Goal: Ask a question

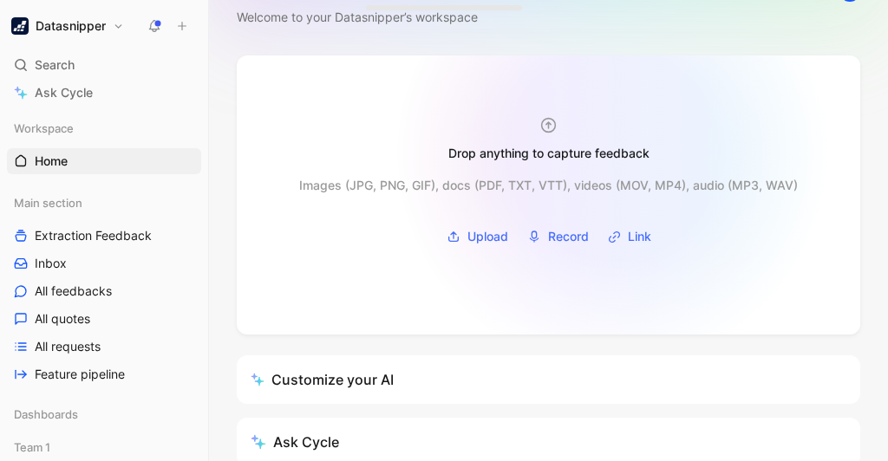
scroll to position [24, 0]
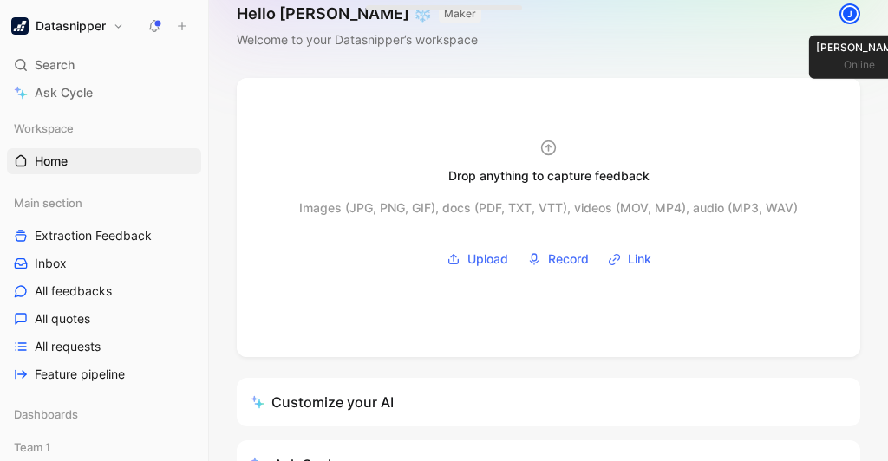
click at [850, 12] on div "J" at bounding box center [849, 13] width 17 height 17
click at [730, 20] on div "Hello [PERSON_NAME] ❄️ MAKER Welcome to your Datasnipper’s workspace J" at bounding box center [548, 27] width 679 height 102
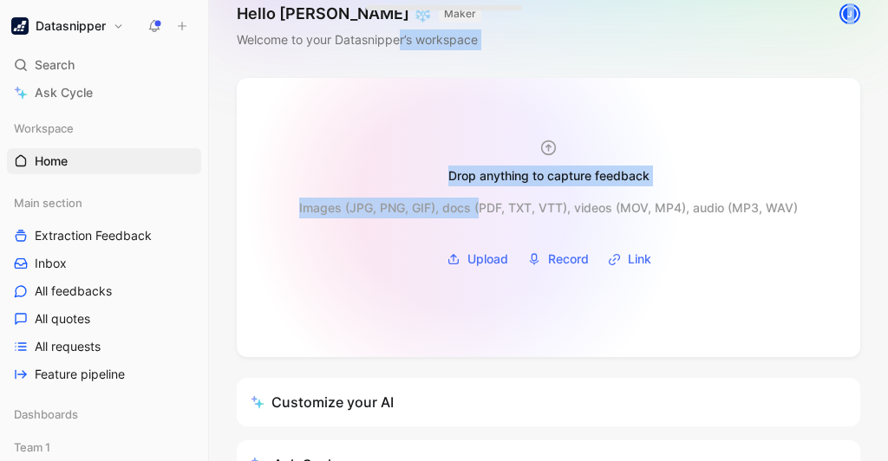
drag, startPoint x: 398, startPoint y: 42, endPoint x: 484, endPoint y: 221, distance: 198.2
click at [484, 221] on div "Hello [PERSON_NAME] ❄️ MAKER Welcome to your Datasnipper’s workspace J Drop any…" at bounding box center [548, 230] width 679 height 461
click at [484, 221] on div "Images (JPG, PNG, GIF), docs (PDF, TXT, VTT), videos (MOV, MP4), audio (MP3, WA…" at bounding box center [548, 228] width 499 height 88
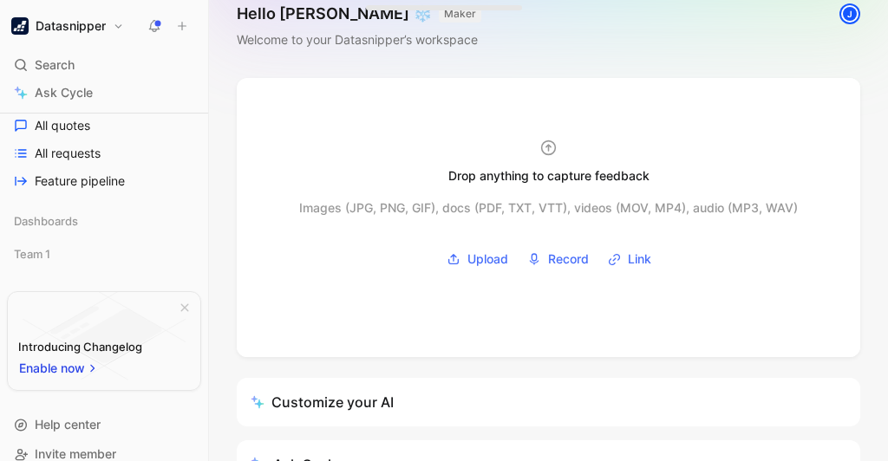
scroll to position [212, 0]
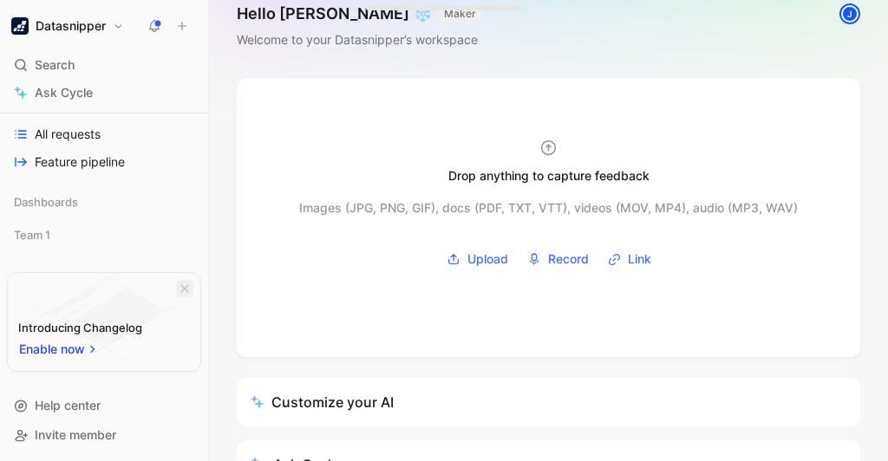
click at [180, 284] on icon "button" at bounding box center [185, 289] width 10 height 10
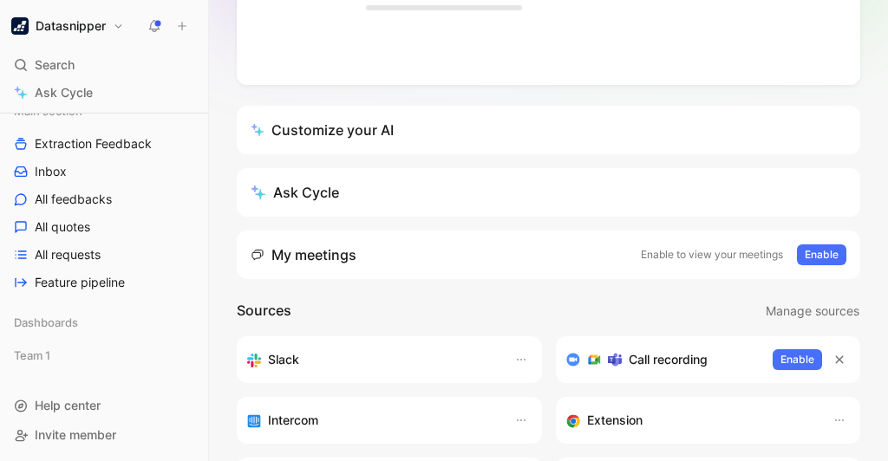
scroll to position [355, 0]
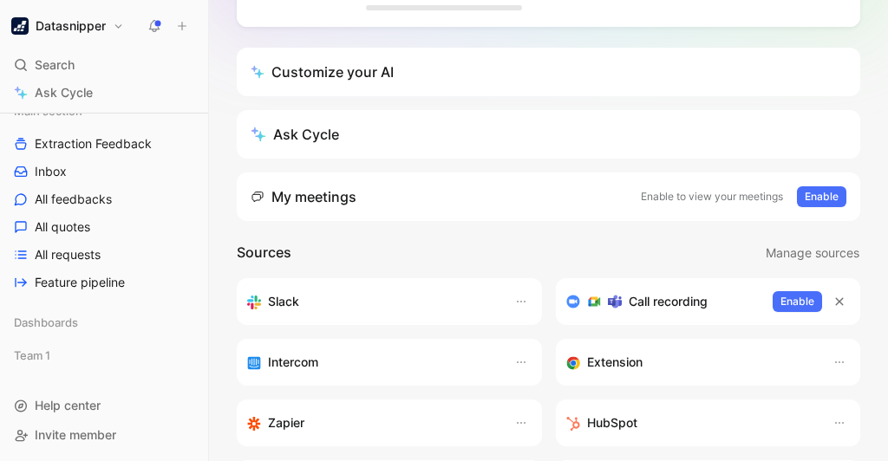
click at [383, 68] on div "Customize your AI" at bounding box center [322, 72] width 143 height 21
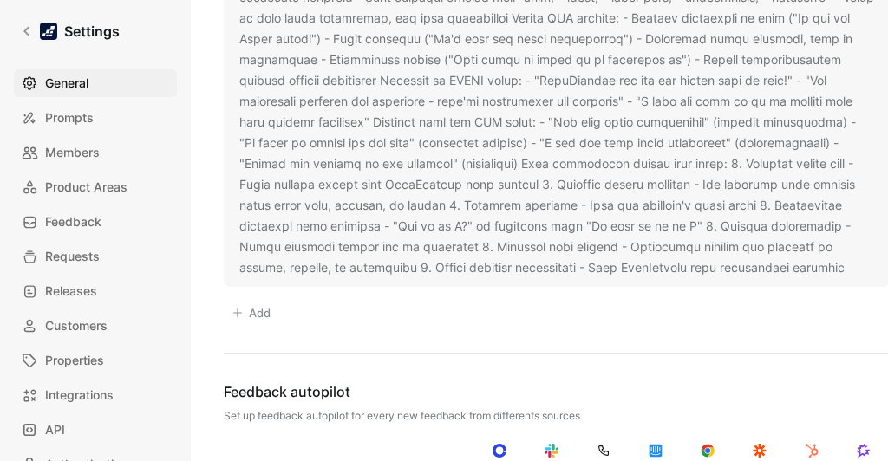
scroll to position [2137, 0]
click at [80, 224] on span "Feedback" at bounding box center [73, 222] width 56 height 21
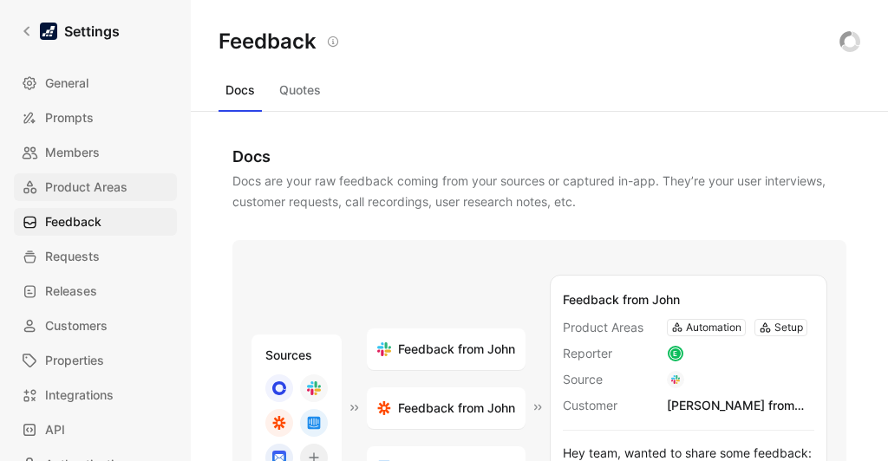
click at [83, 182] on span "Product Areas" at bounding box center [86, 187] width 82 height 21
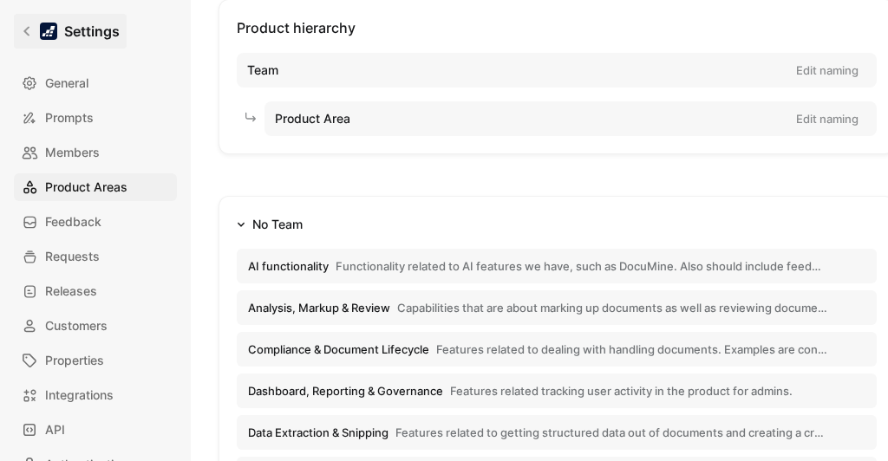
click at [77, 38] on h1 "Settings" at bounding box center [92, 31] width 56 height 21
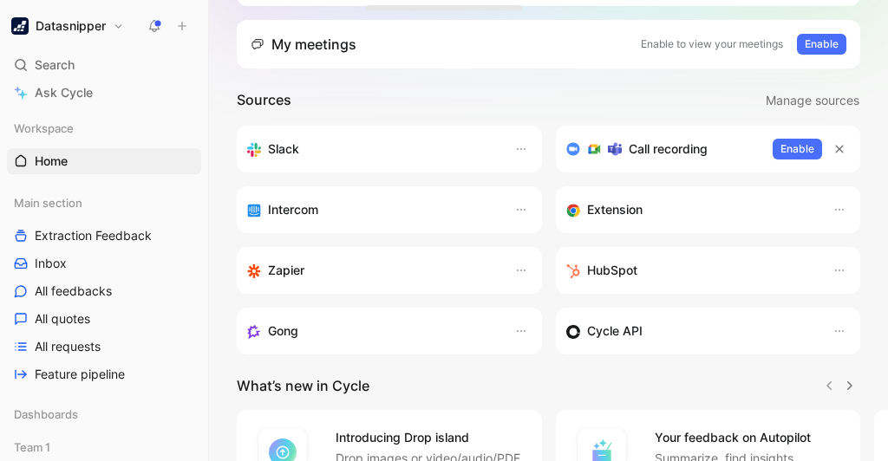
scroll to position [595, 0]
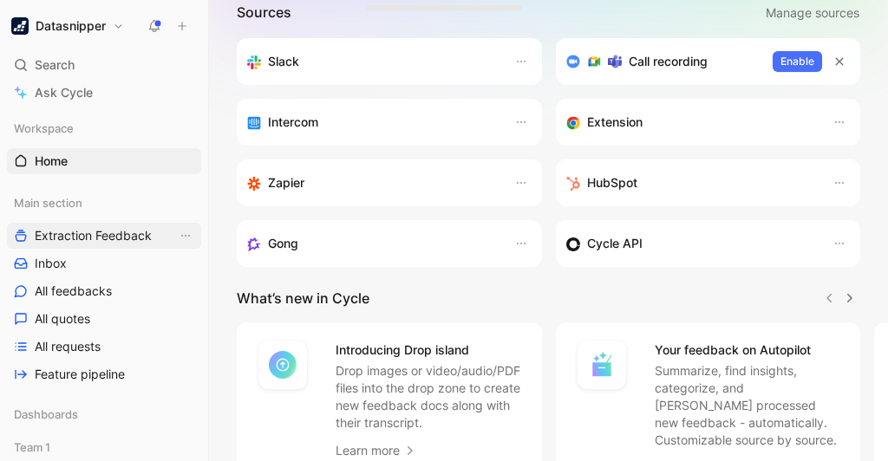
click at [101, 234] on span "Extraction Feedback" at bounding box center [93, 235] width 117 height 17
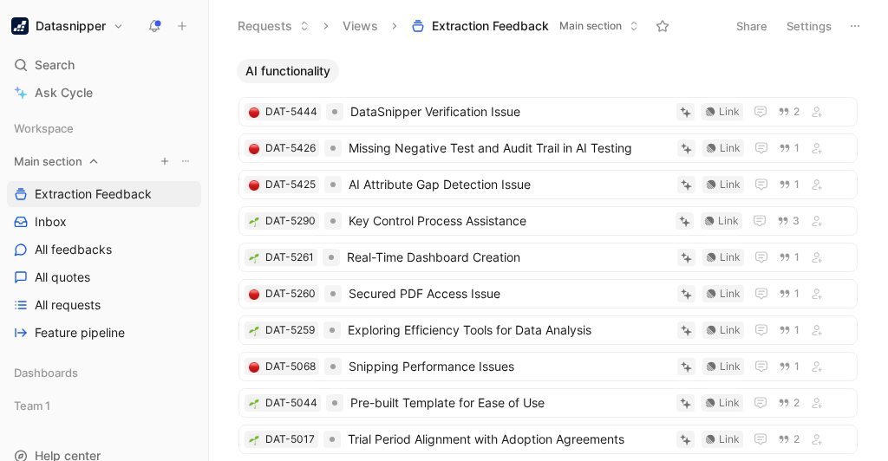
click at [160, 156] on icon "button" at bounding box center [165, 161] width 10 height 10
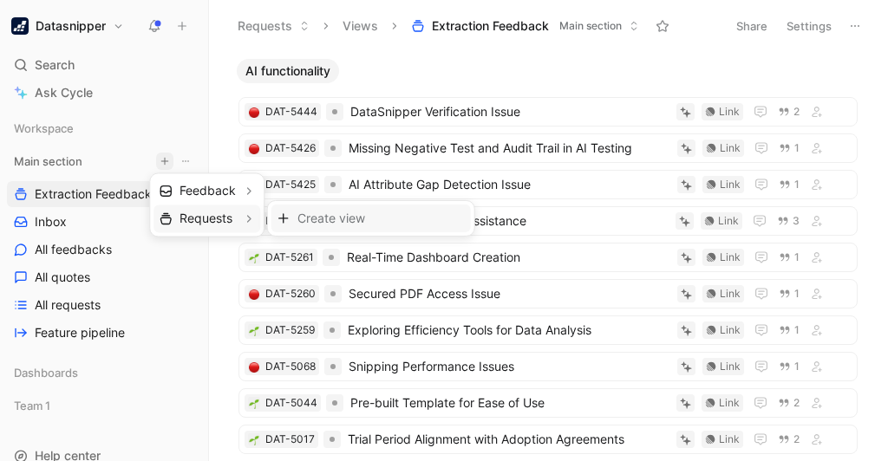
click at [314, 212] on span "Create view" at bounding box center [331, 218] width 68 height 16
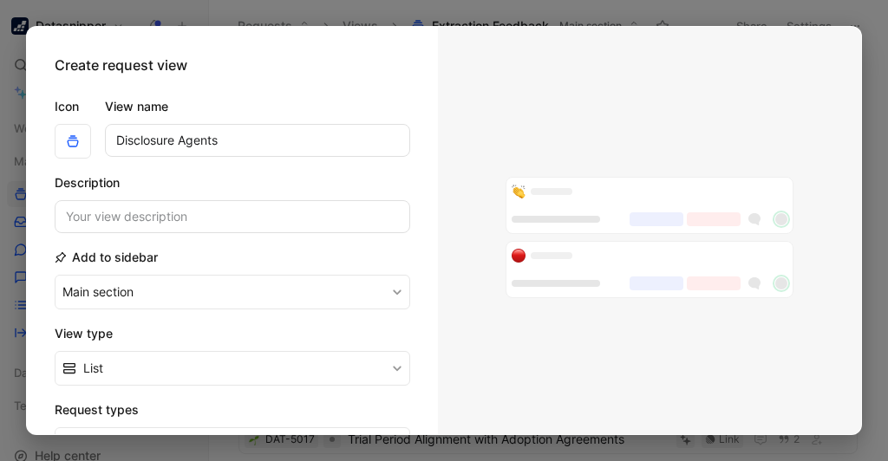
type input "Disclosure Agents"
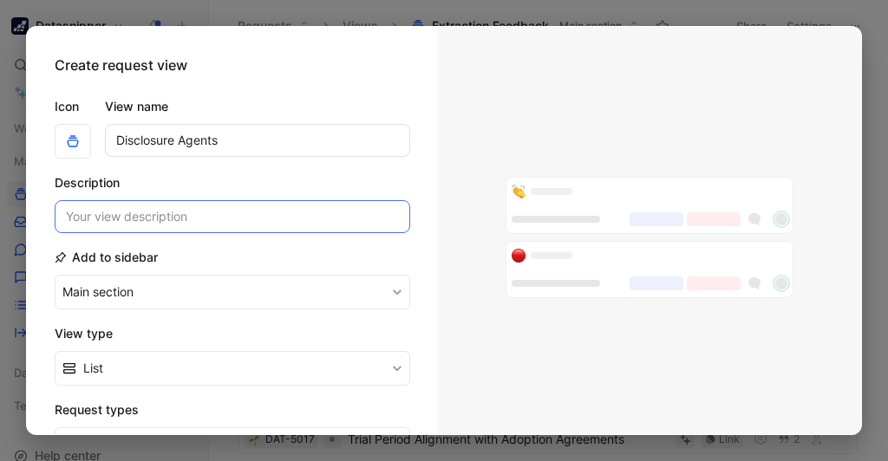
click at [150, 221] on input at bounding box center [233, 216] width 356 height 33
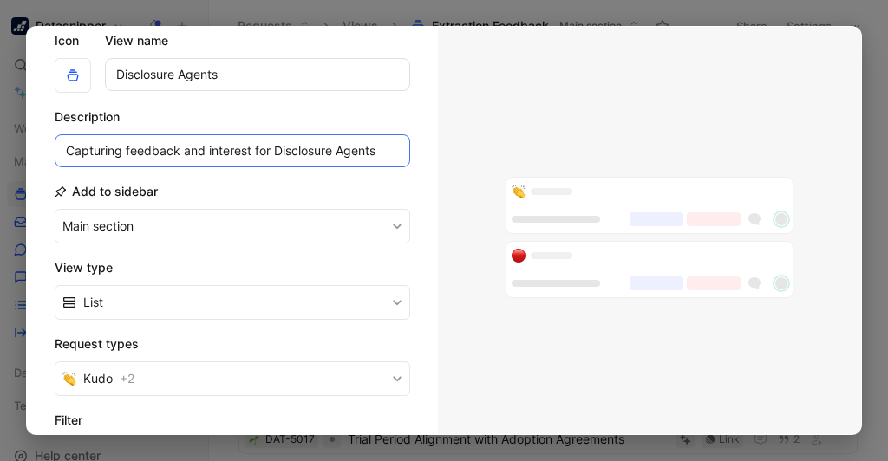
scroll to position [67, 0]
type input "Capturing feedback and interest for Disclosure Agents"
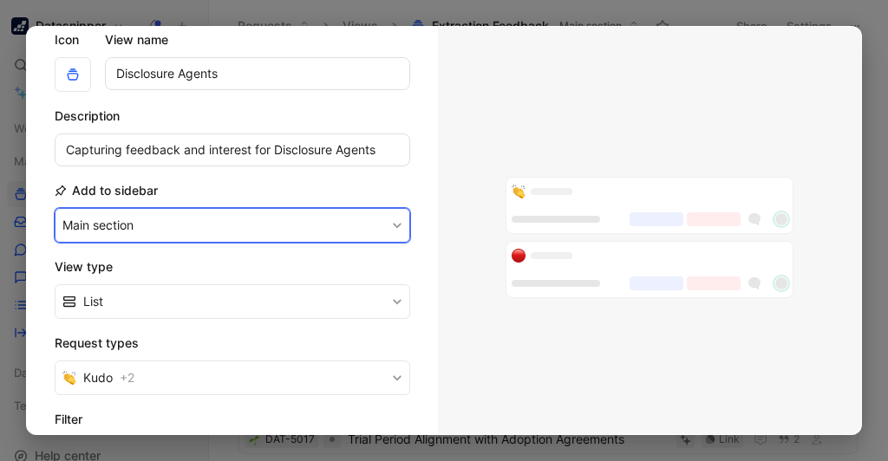
click at [134, 234] on button "Main section" at bounding box center [233, 225] width 356 height 35
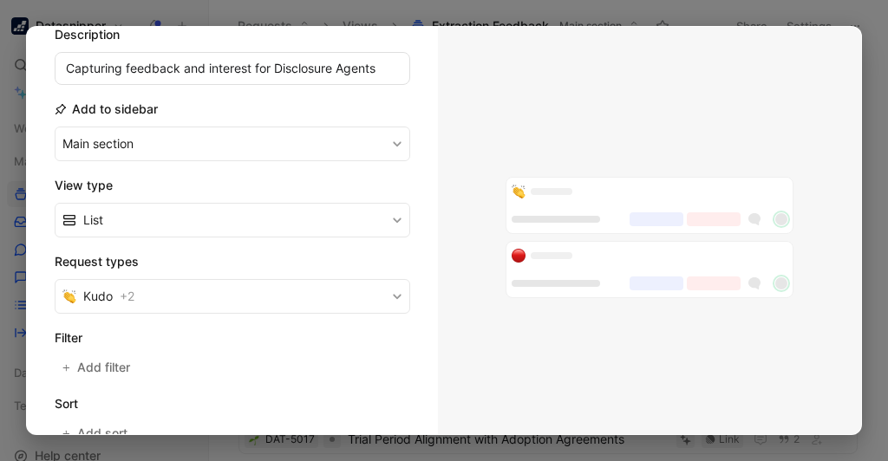
scroll to position [152, 0]
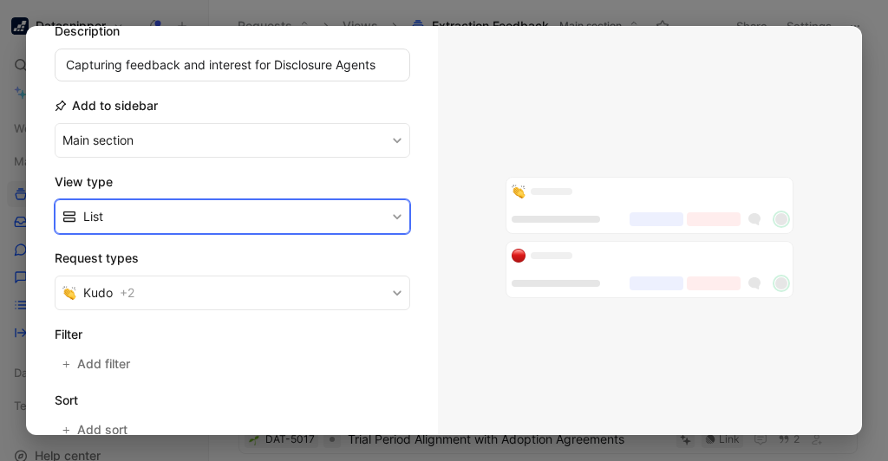
click at [189, 204] on button "List" at bounding box center [233, 216] width 356 height 35
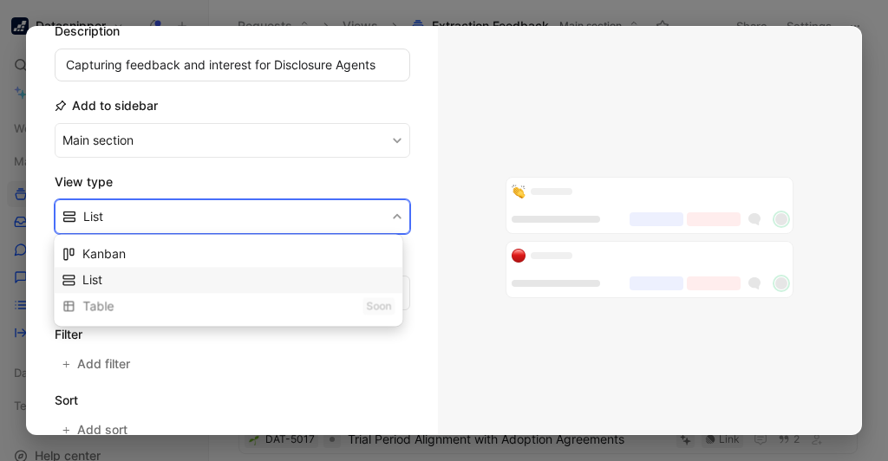
click at [190, 271] on div "List" at bounding box center [238, 280] width 312 height 21
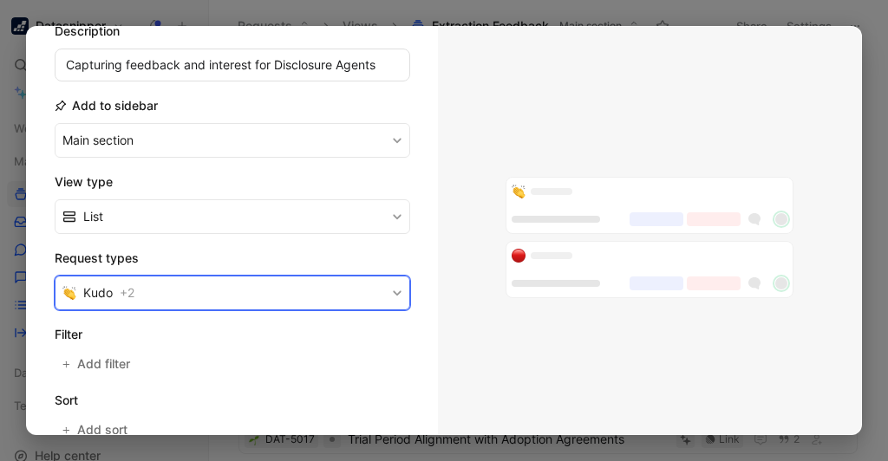
click at [206, 288] on button "Kudo + 2" at bounding box center [233, 293] width 356 height 35
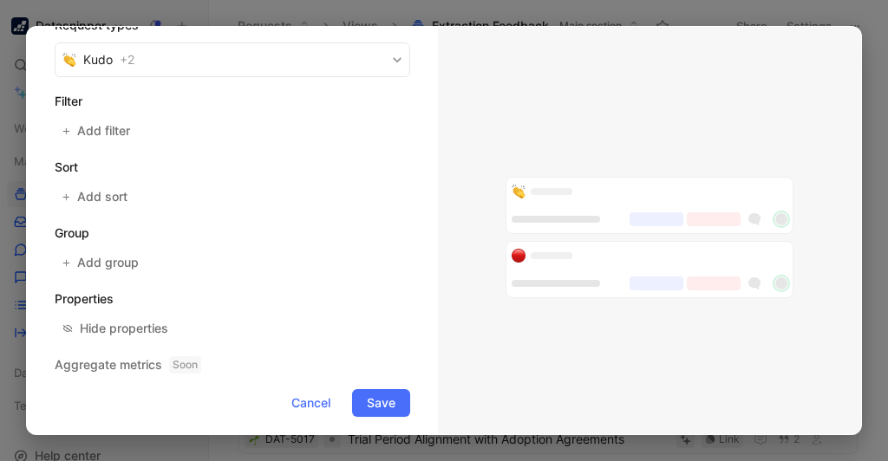
scroll to position [387, 0]
click at [141, 257] on button "Add group" at bounding box center [102, 261] width 94 height 24
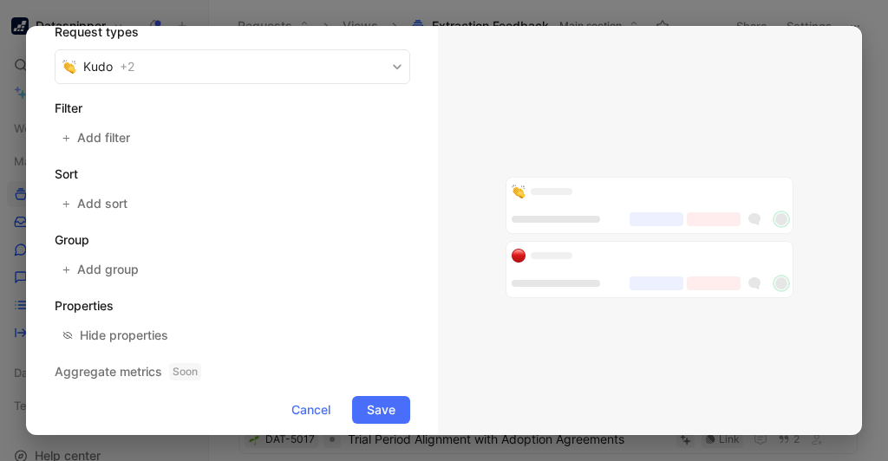
scroll to position [378, 0]
click at [384, 400] on span "Save" at bounding box center [381, 410] width 29 height 21
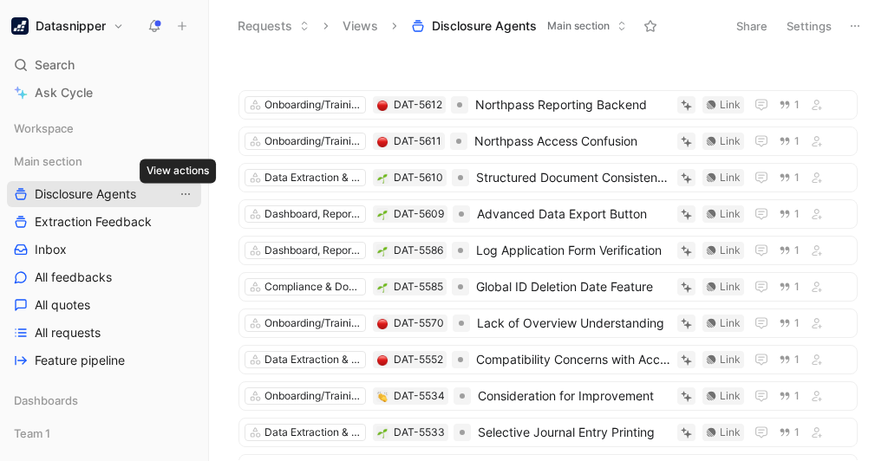
click at [181, 192] on icon "View actions" at bounding box center [186, 194] width 14 height 14
click at [363, 20] on button "Views" at bounding box center [360, 26] width 51 height 26
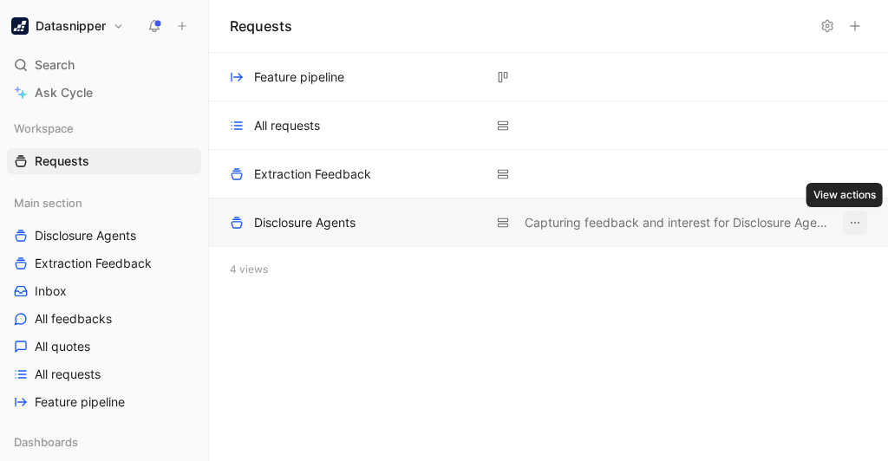
click at [861, 224] on icon "View actions" at bounding box center [855, 223] width 14 height 14
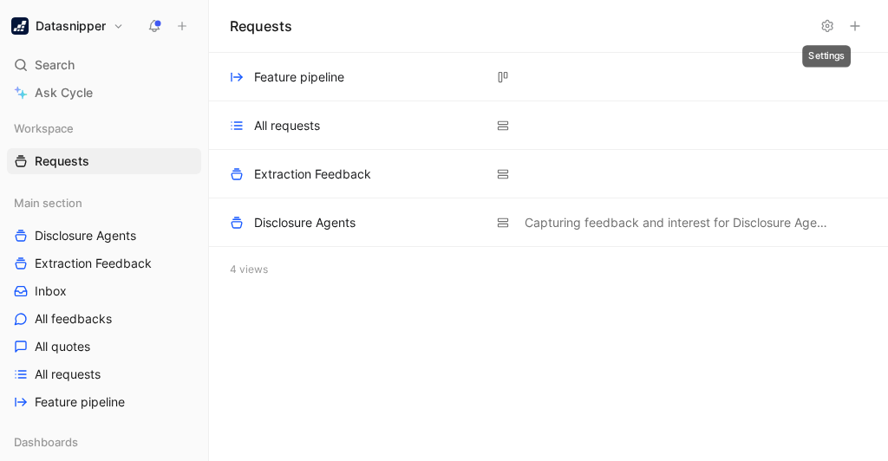
click at [827, 28] on icon at bounding box center [827, 26] width 14 height 14
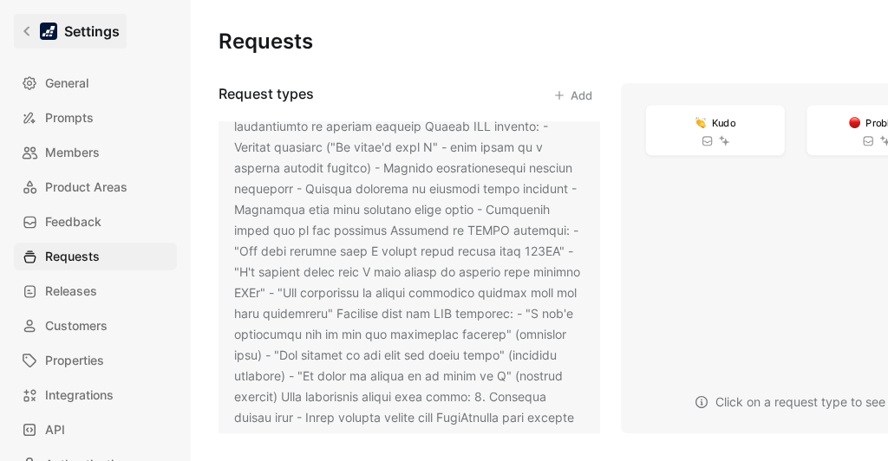
click at [23, 29] on icon at bounding box center [27, 31] width 12 height 12
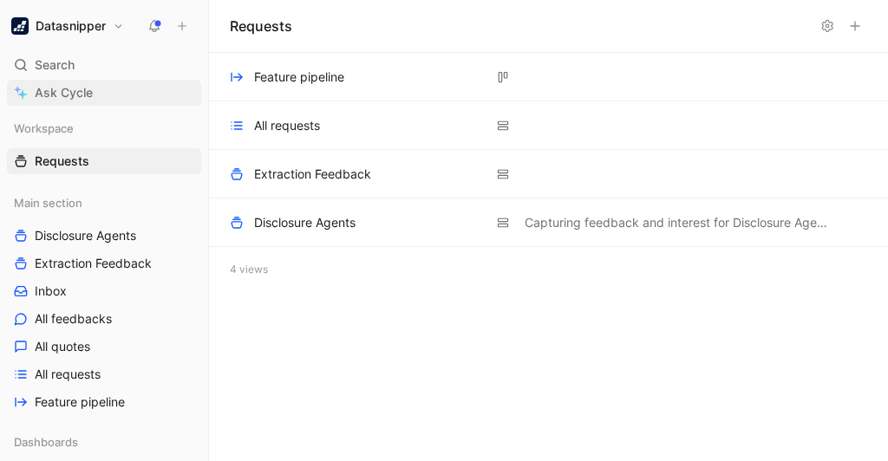
click at [95, 90] on link "Ask Cycle" at bounding box center [104, 93] width 194 height 26
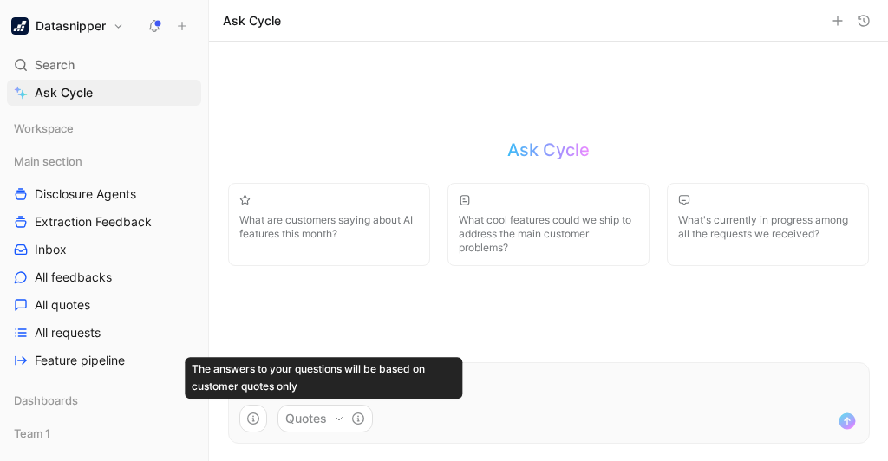
click at [323, 429] on button "Quotes" at bounding box center [325, 419] width 95 height 28
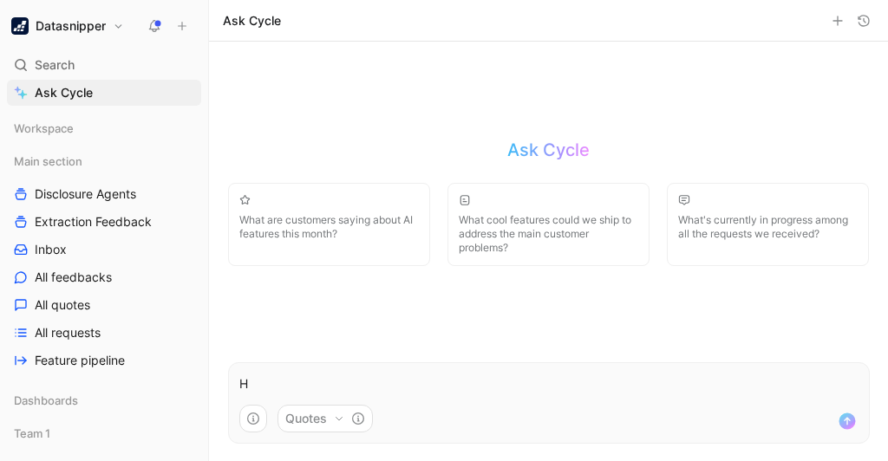
click at [612, 407] on html "Datasnipper Search Ctrl K Ask Cycle Workspace Main section Disclosure Agents Ex…" at bounding box center [444, 230] width 888 height 461
click at [491, 386] on p "H" at bounding box center [548, 384] width 619 height 21
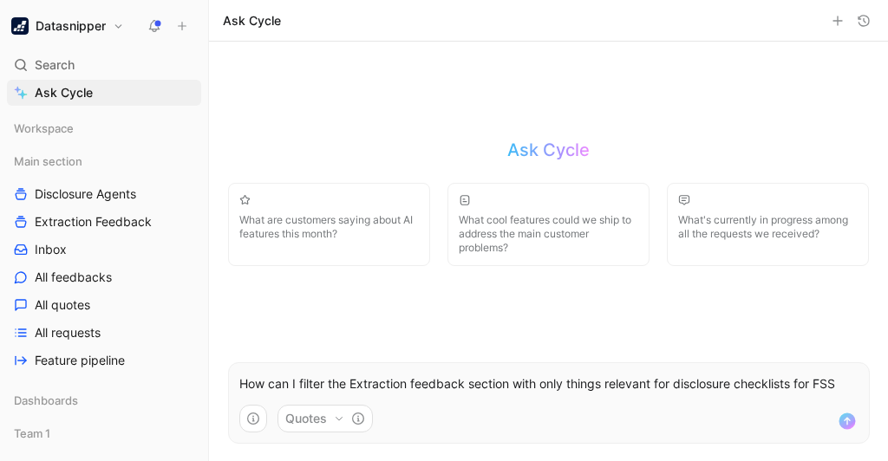
click at [375, 382] on p "How can I filter the Extraction feedback section with only things relevant for …" at bounding box center [548, 384] width 619 height 21
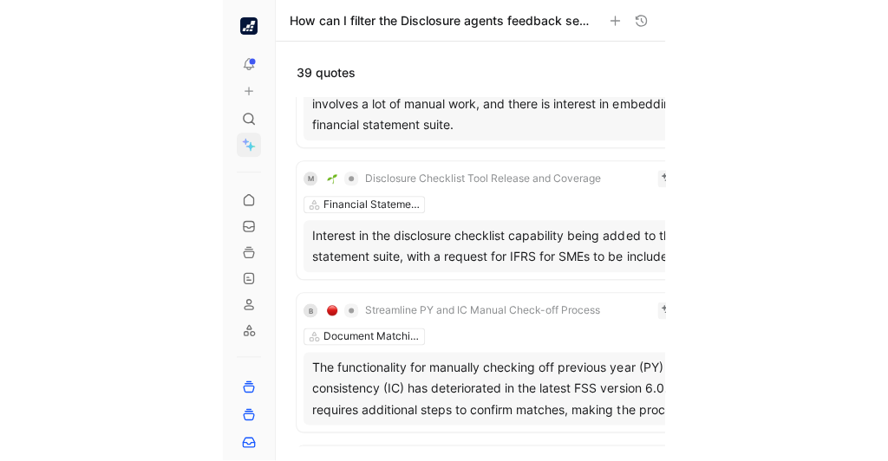
scroll to position [207, 0]
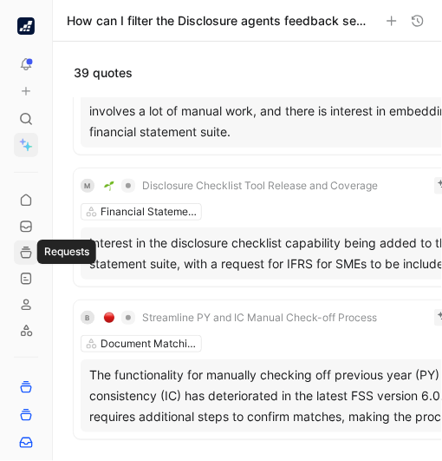
click at [25, 247] on use at bounding box center [26, 252] width 10 height 10
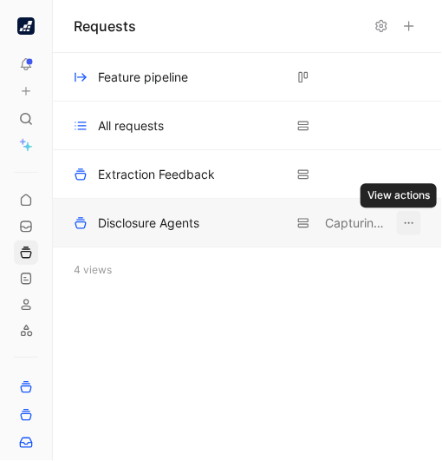
click at [413, 217] on icon "View actions" at bounding box center [409, 223] width 14 height 14
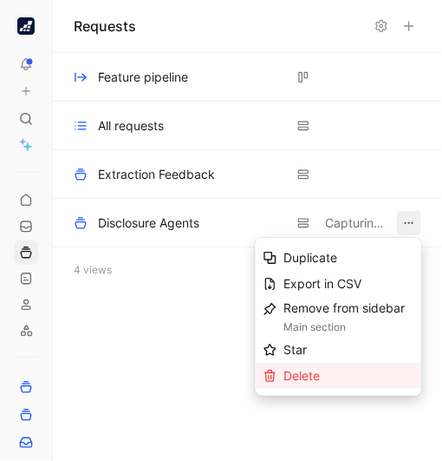
click at [321, 372] on div "Delete" at bounding box center [349, 375] width 130 height 21
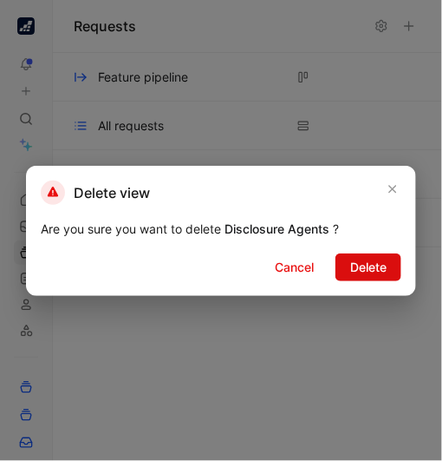
click at [358, 260] on span "Delete" at bounding box center [368, 267] width 36 height 21
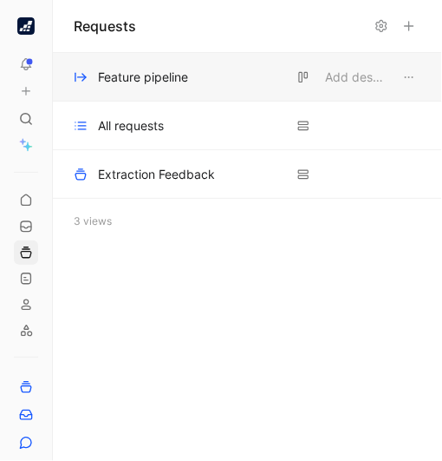
click at [123, 80] on div "Feature pipeline" at bounding box center [143, 77] width 90 height 21
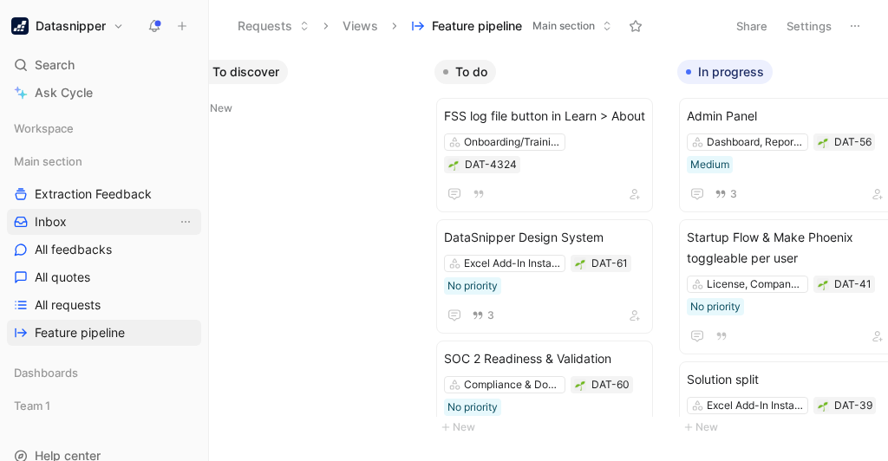
click at [95, 220] on link "Inbox" at bounding box center [104, 222] width 194 height 26
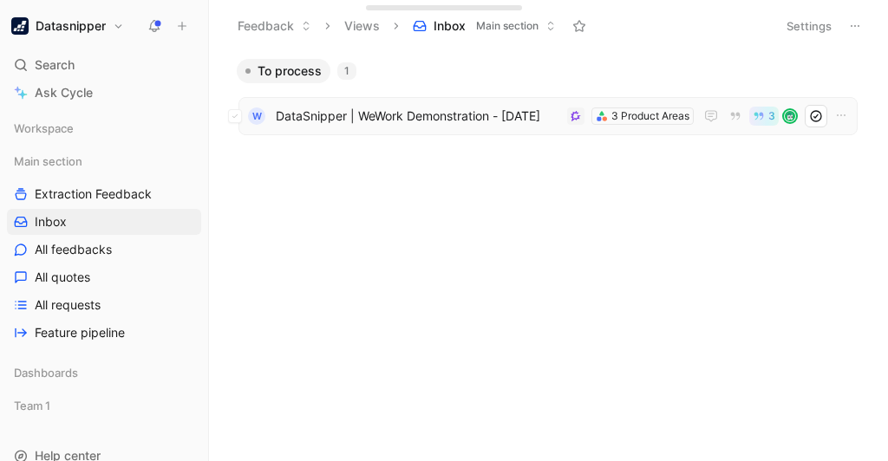
click at [402, 120] on span "DataSnipper | WeWork Demonstration - [DATE]" at bounding box center [418, 116] width 284 height 21
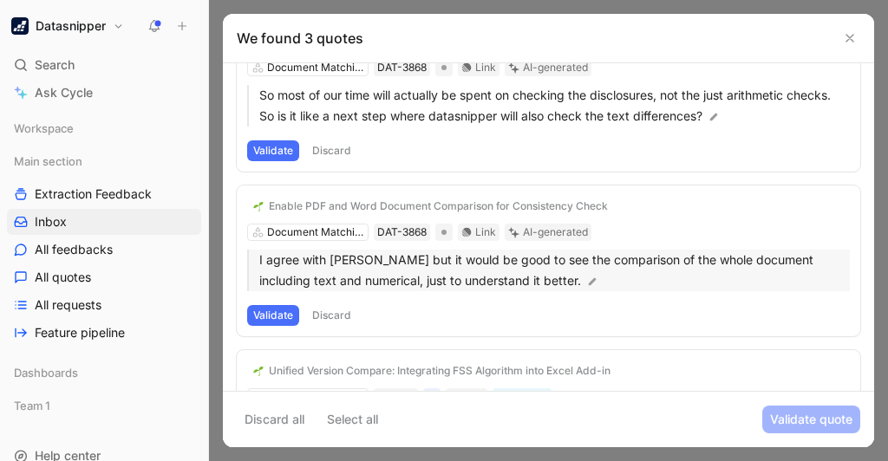
scroll to position [42, 0]
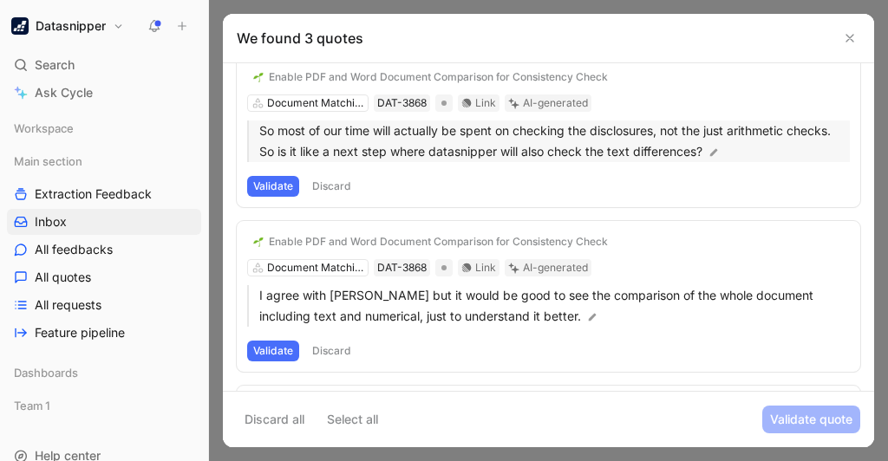
click at [552, 128] on p "So most of our time will actually be spent on checking the disclosures, not the…" at bounding box center [554, 142] width 591 height 42
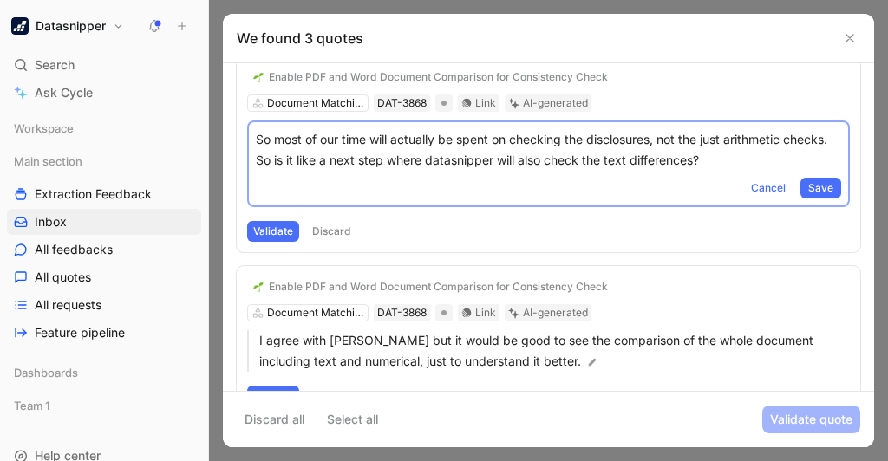
click at [392, 134] on p "So most of our time will actually be spent on checking the disclosures, not the…" at bounding box center [548, 150] width 585 height 42
click at [386, 225] on div "Validate Discard" at bounding box center [548, 231] width 603 height 21
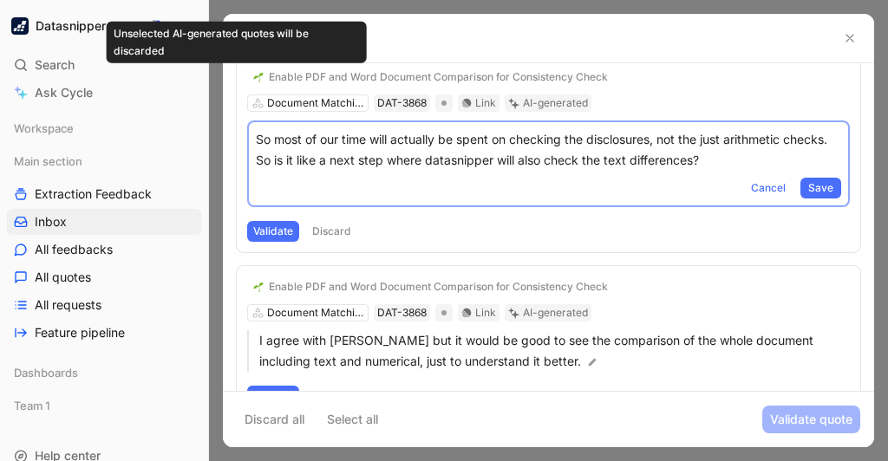
click at [240, 75] on icon at bounding box center [237, 77] width 10 height 10
click at [230, 70] on input "checkbox" at bounding box center [230, 70] width 0 height 0
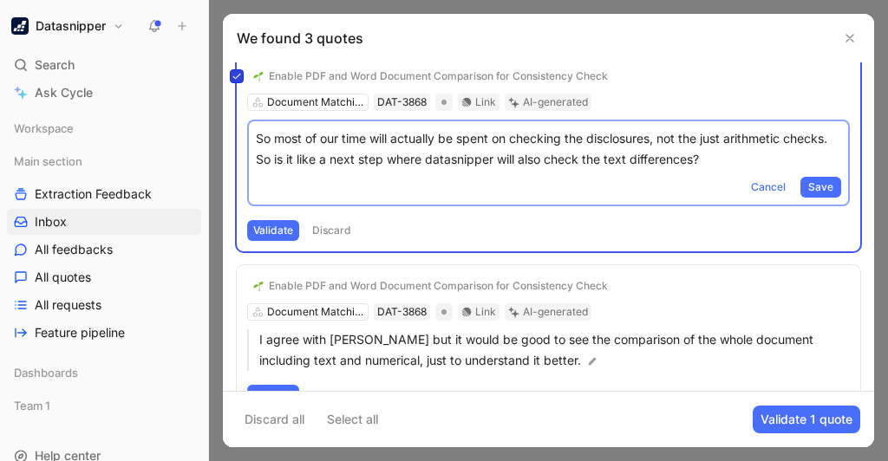
scroll to position [0, 0]
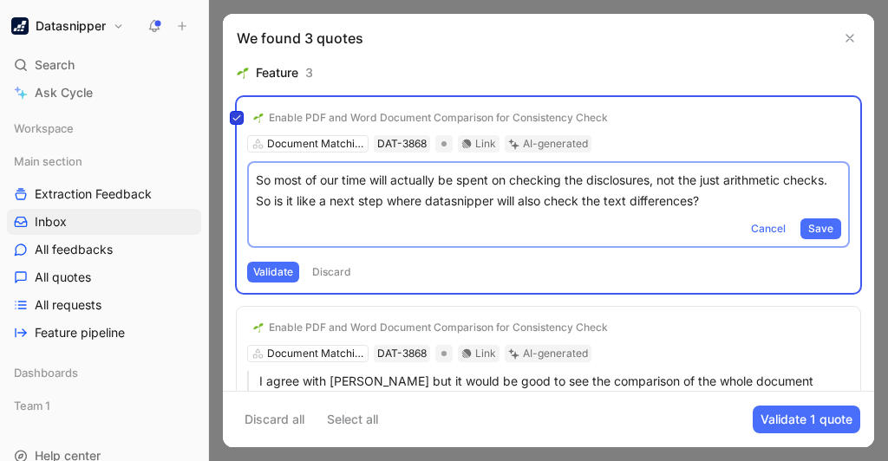
click at [240, 75] on img at bounding box center [243, 73] width 12 height 12
click at [399, 115] on div "Enable PDF and Word Document Comparison for Consistency Check Document Matching…" at bounding box center [549, 195] width 624 height 196
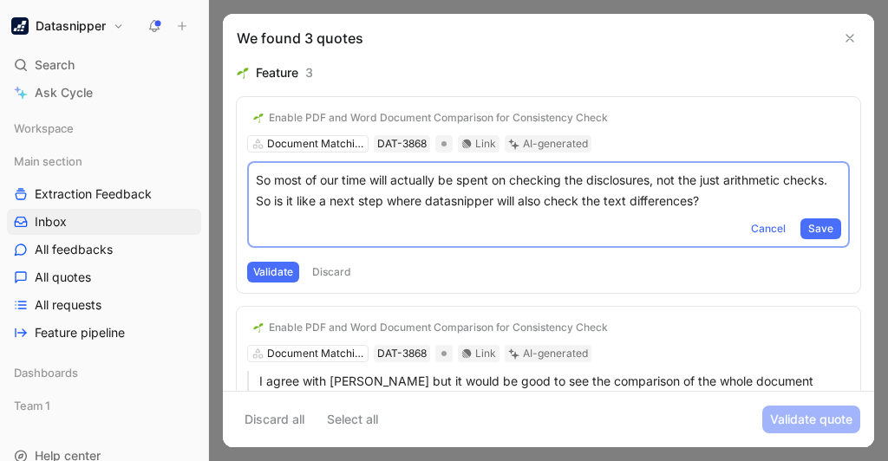
click at [618, 53] on div "We found 3 quotes" at bounding box center [548, 38] width 651 height 49
click at [766, 228] on span "Cancel" at bounding box center [768, 228] width 35 height 17
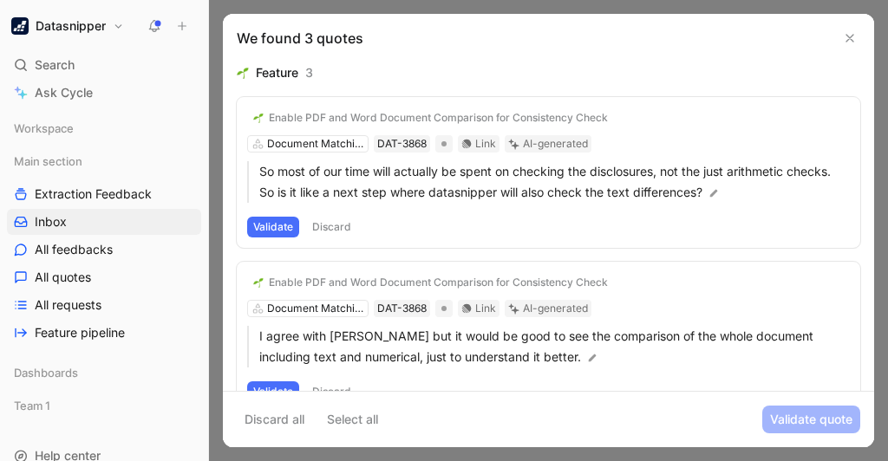
click at [477, 144] on div "Enable PDF and Word Document Comparison for Consistency Check Document Matching…" at bounding box center [549, 172] width 624 height 151
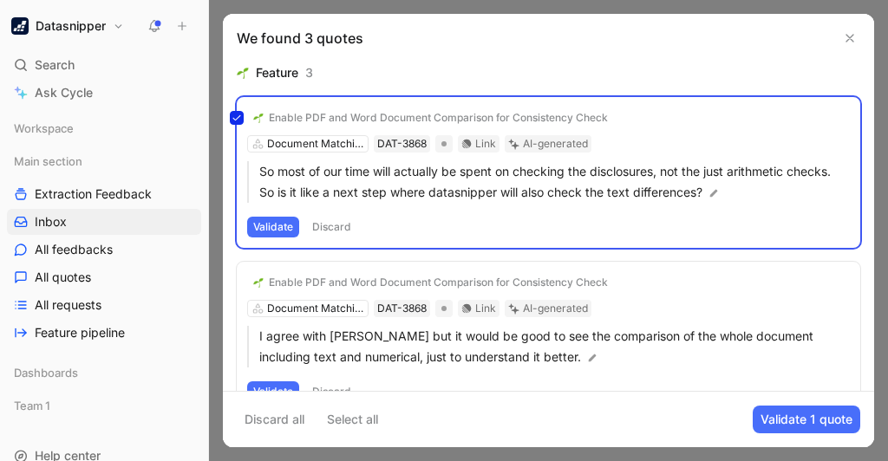
click at [477, 144] on div "Enable PDF and Word Document Comparison for Consistency Check Document Matching…" at bounding box center [549, 172] width 624 height 151
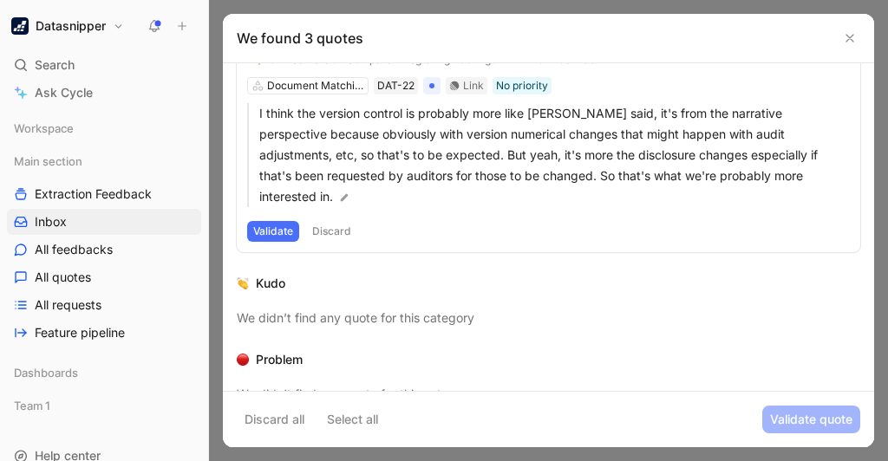
scroll to position [50, 0]
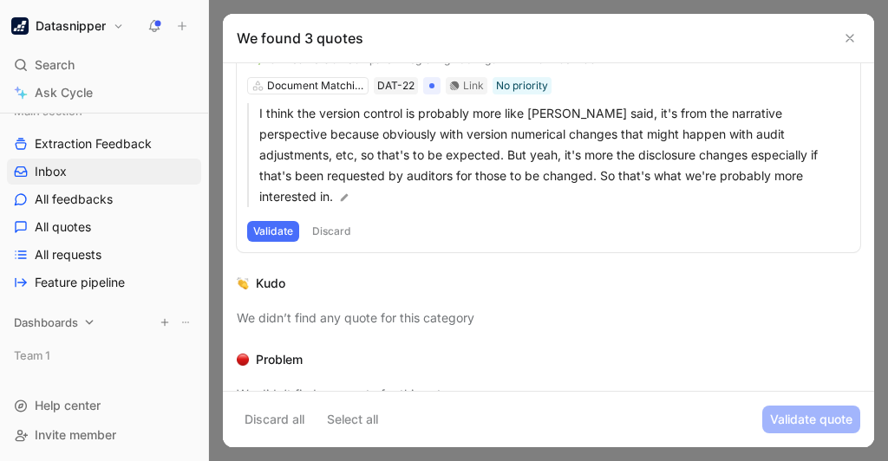
click at [54, 321] on span "Dashboards" at bounding box center [46, 322] width 64 height 17
drag, startPoint x: 104, startPoint y: 324, endPoint x: 83, endPoint y: 351, distance: 34.0
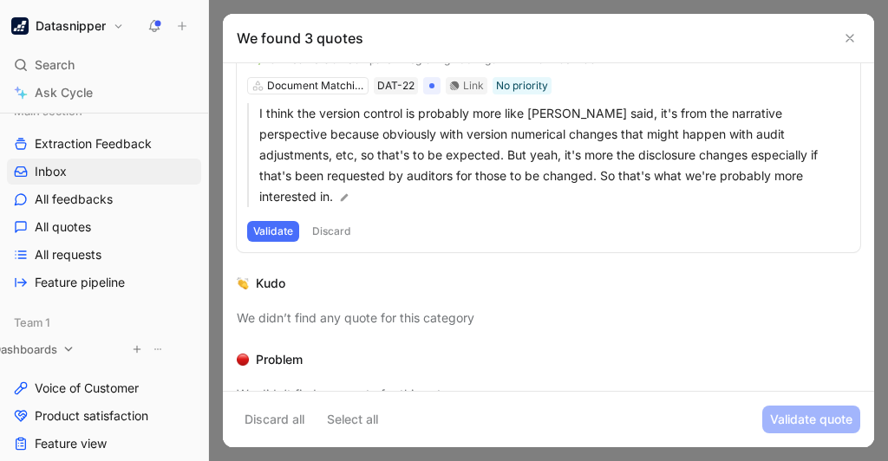
click at [83, 352] on div "Dashboards" at bounding box center [79, 350] width 187 height 26
click at [87, 395] on span "Voice of Customer" at bounding box center [87, 388] width 104 height 17
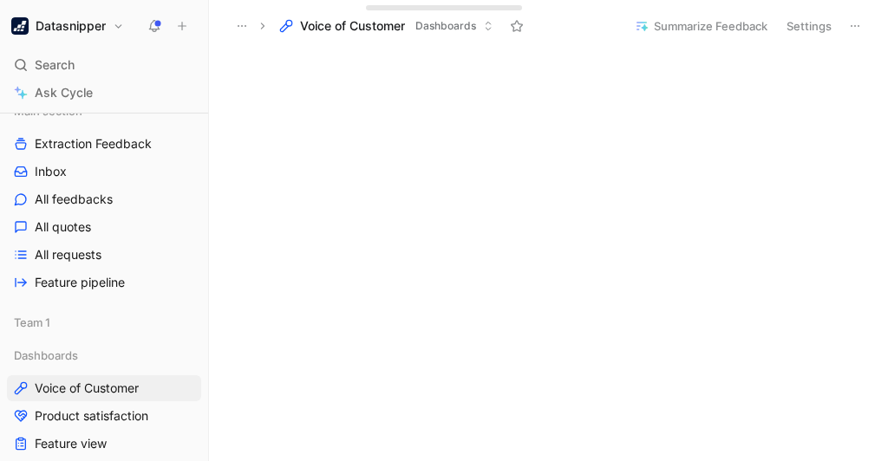
scroll to position [2006, 0]
click at [95, 439] on span "Feature view" at bounding box center [71, 443] width 72 height 17
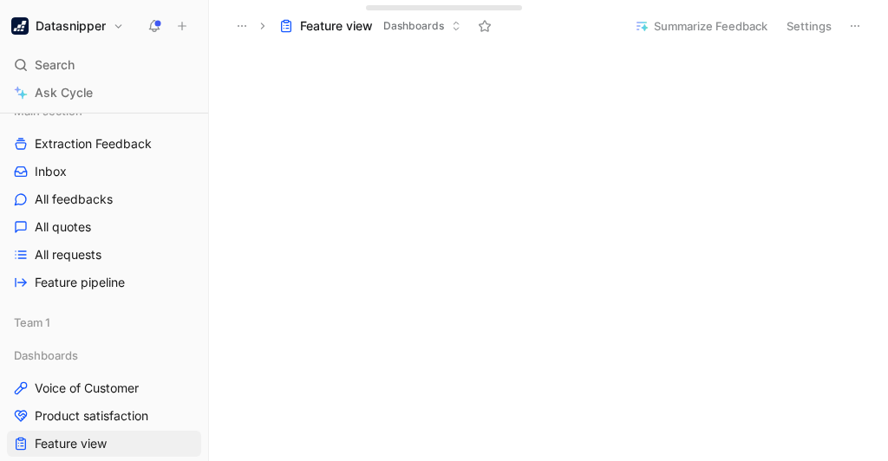
scroll to position [173, 0]
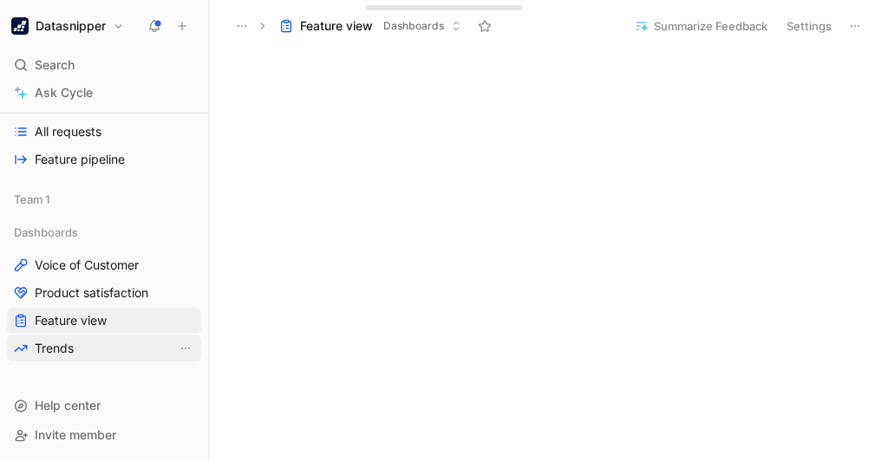
click at [114, 345] on link "Trends" at bounding box center [104, 349] width 194 height 26
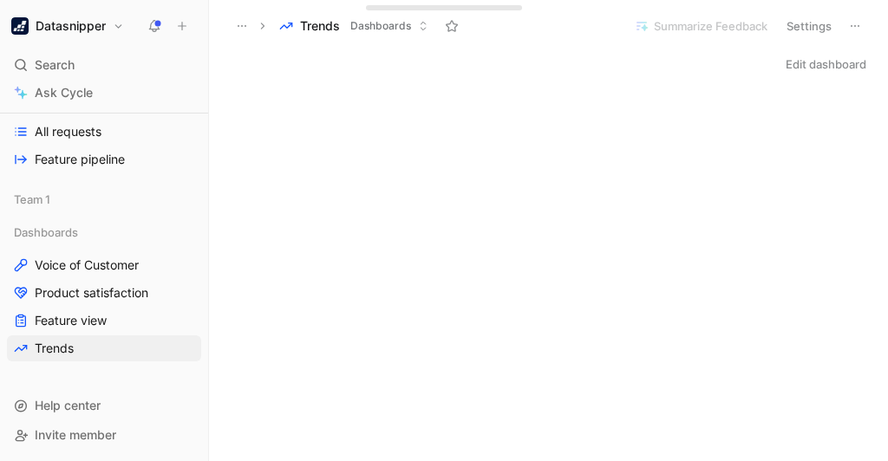
click at [635, 54] on div "Edit dashboard" at bounding box center [548, 64] width 679 height 24
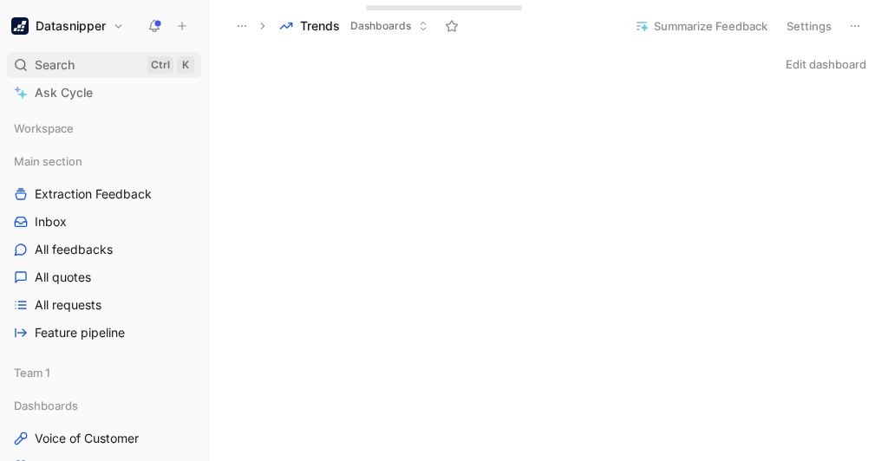
click at [98, 67] on div "Search Ctrl K" at bounding box center [104, 65] width 194 height 26
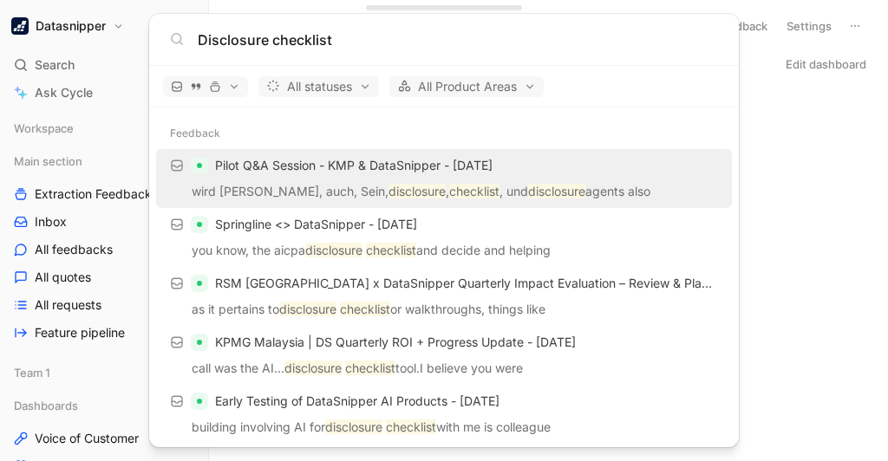
type input "Disclosure checklist"
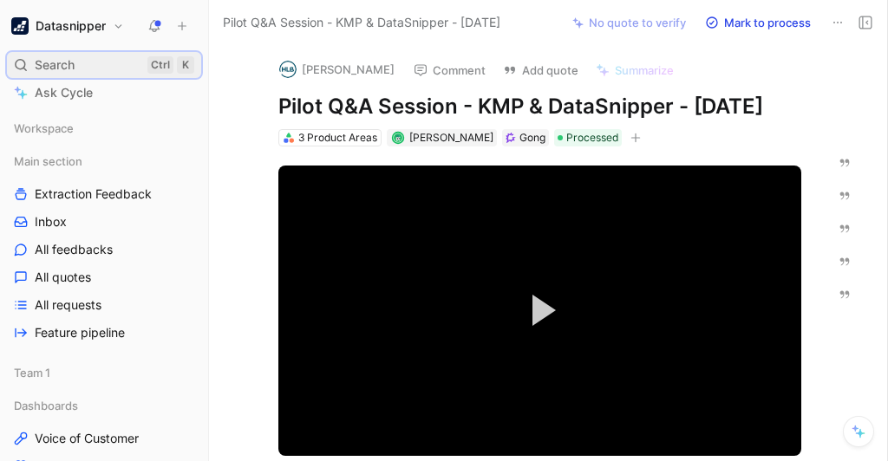
click at [161, 62] on div "Ctrl" at bounding box center [160, 64] width 26 height 17
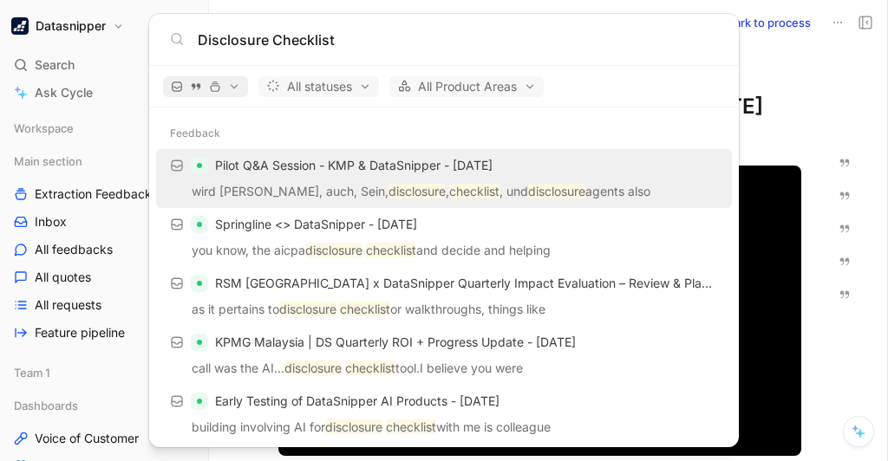
type input "Disclosure Checklist"
click at [221, 81] on span "button" at bounding box center [205, 87] width 69 height 12
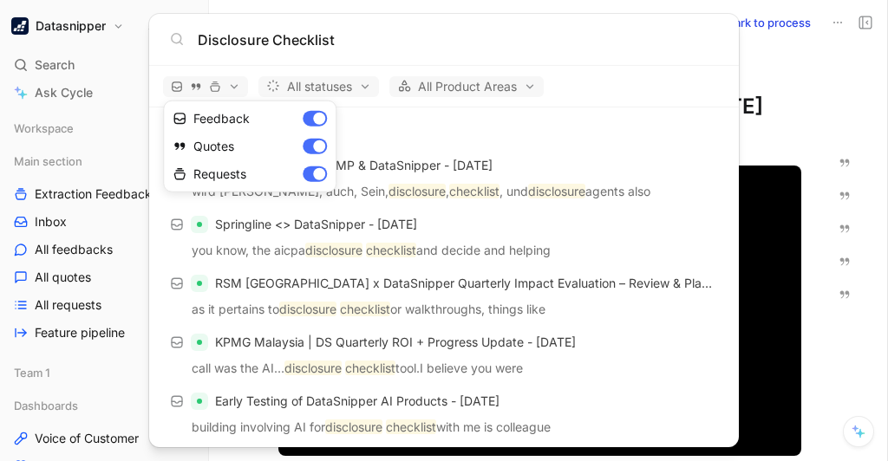
click at [389, 49] on div at bounding box center [444, 230] width 888 height 461
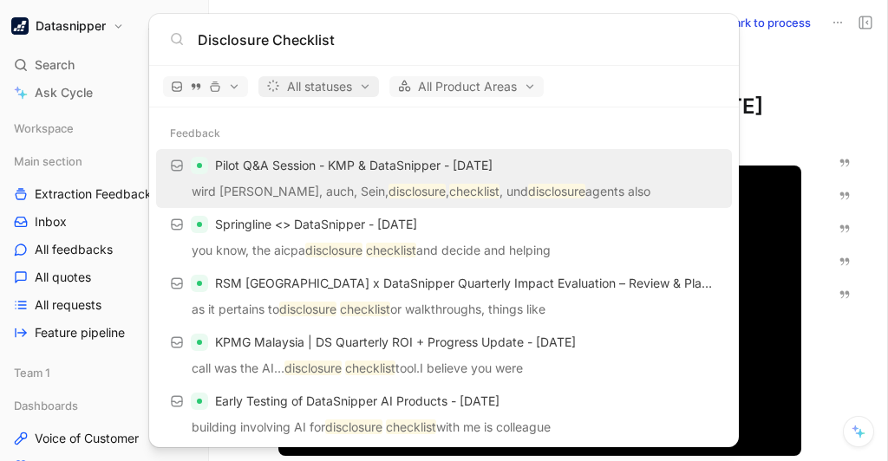
click at [376, 82] on button "All statuses" at bounding box center [318, 86] width 121 height 21
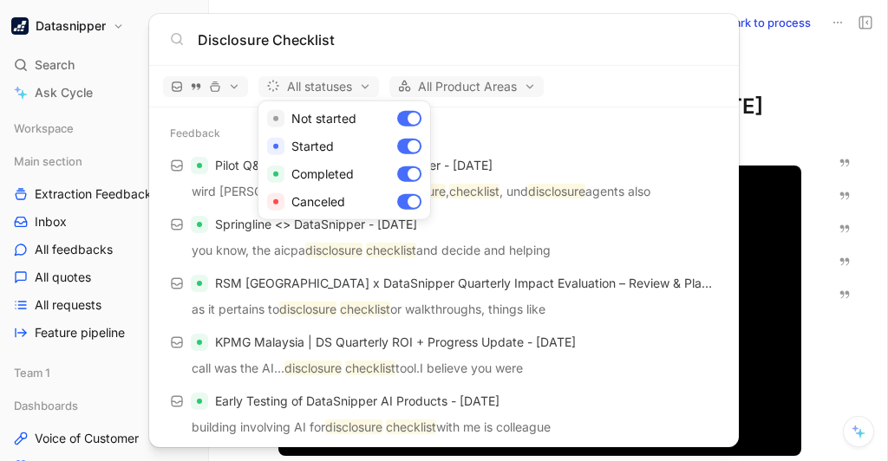
click at [465, 45] on div at bounding box center [444, 230] width 888 height 461
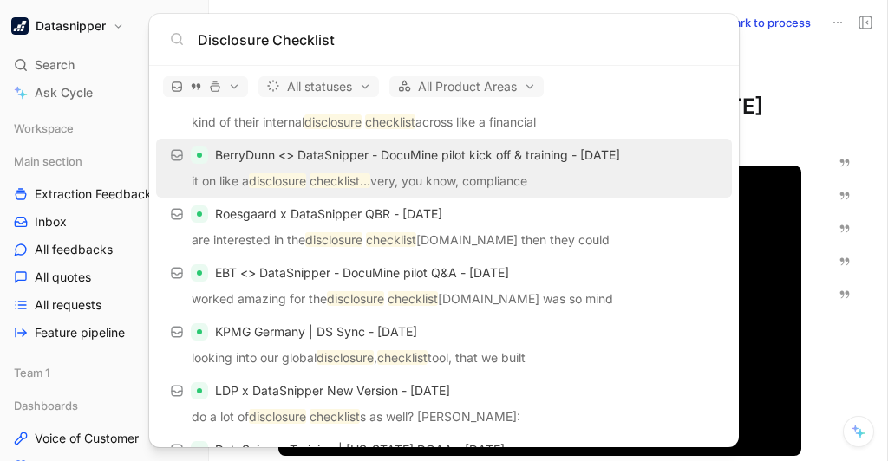
scroll to position [422, 0]
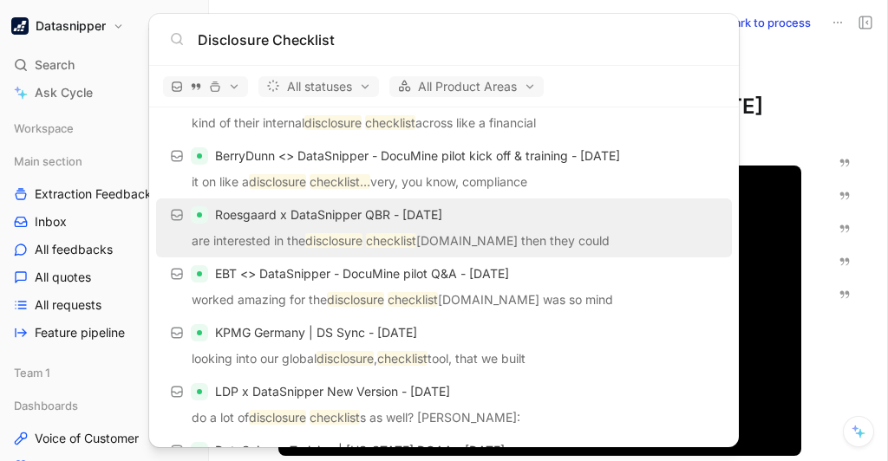
click at [473, 232] on p "are interested in the disclosure checklist [DOMAIN_NAME] then they could" at bounding box center [443, 244] width 565 height 26
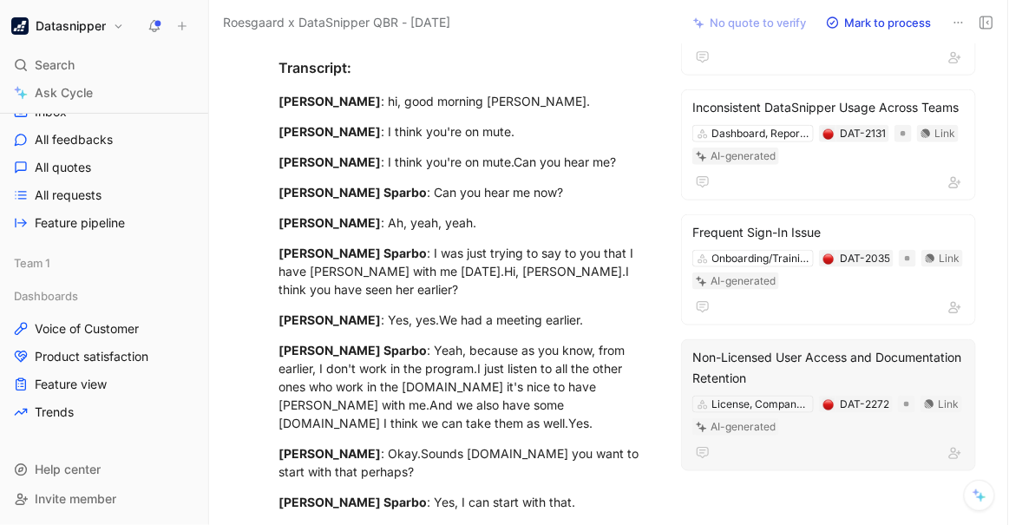
scroll to position [379, 0]
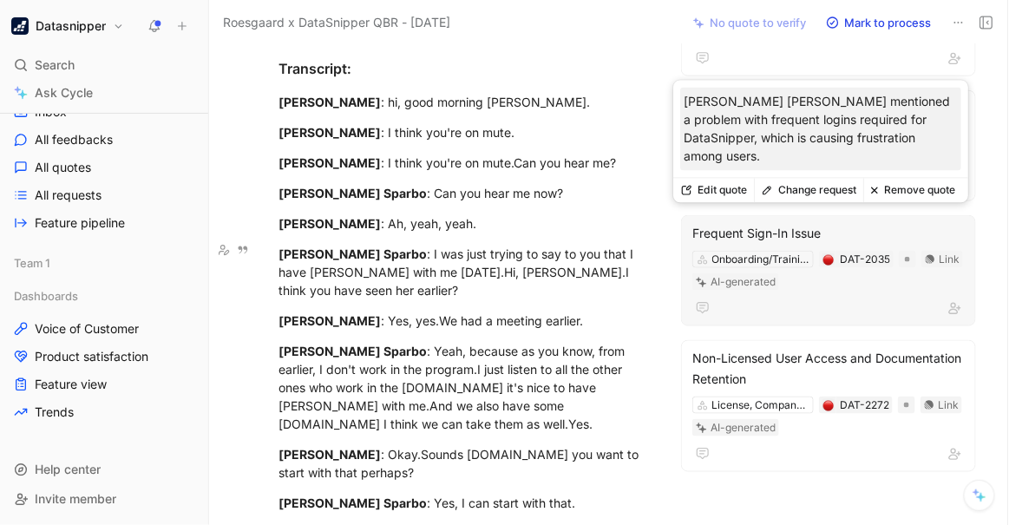
click at [705, 227] on div "Frequent Sign-In Issue" at bounding box center [828, 233] width 272 height 21
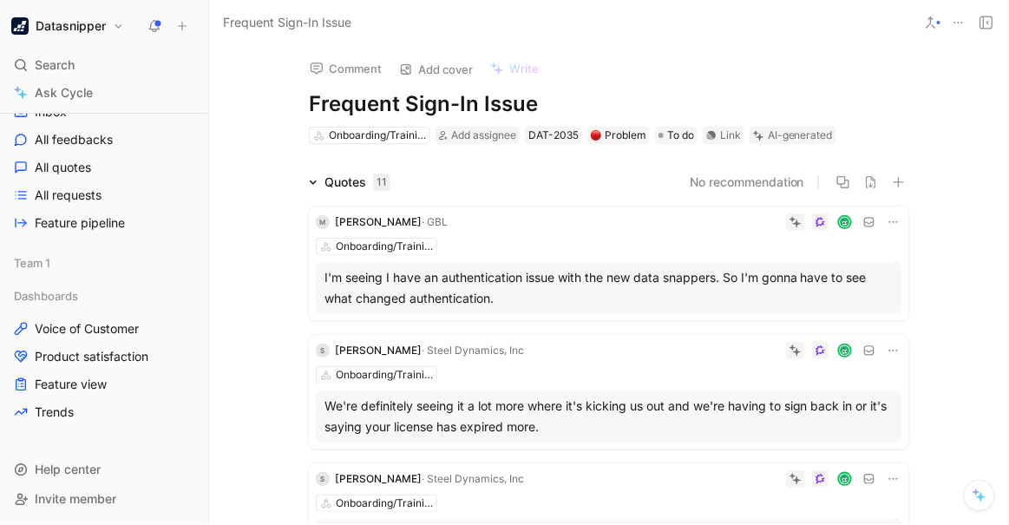
click at [273, 20] on span "Frequent Sign-In Issue" at bounding box center [287, 22] width 128 height 21
click at [887, 19] on icon at bounding box center [931, 23] width 14 height 14
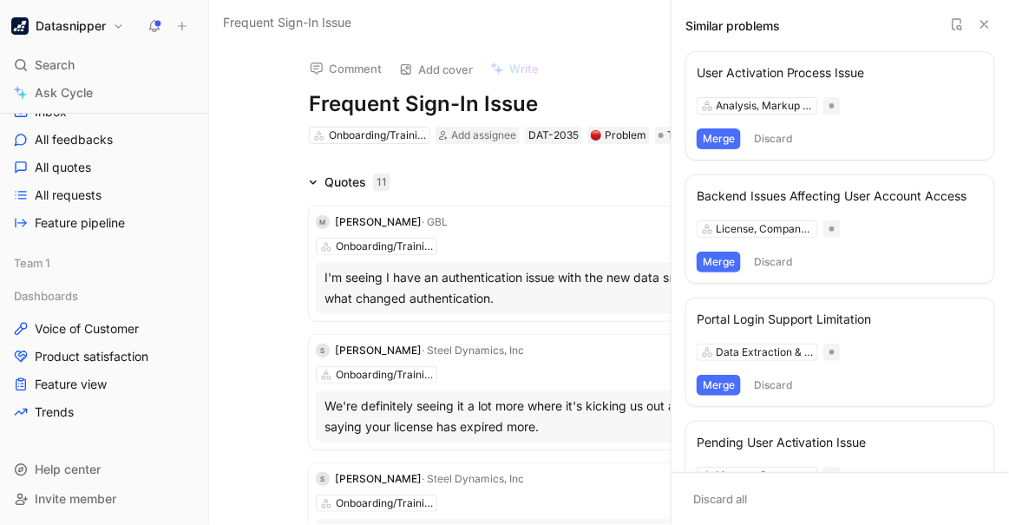
click at [887, 23] on use at bounding box center [984, 24] width 7 height 7
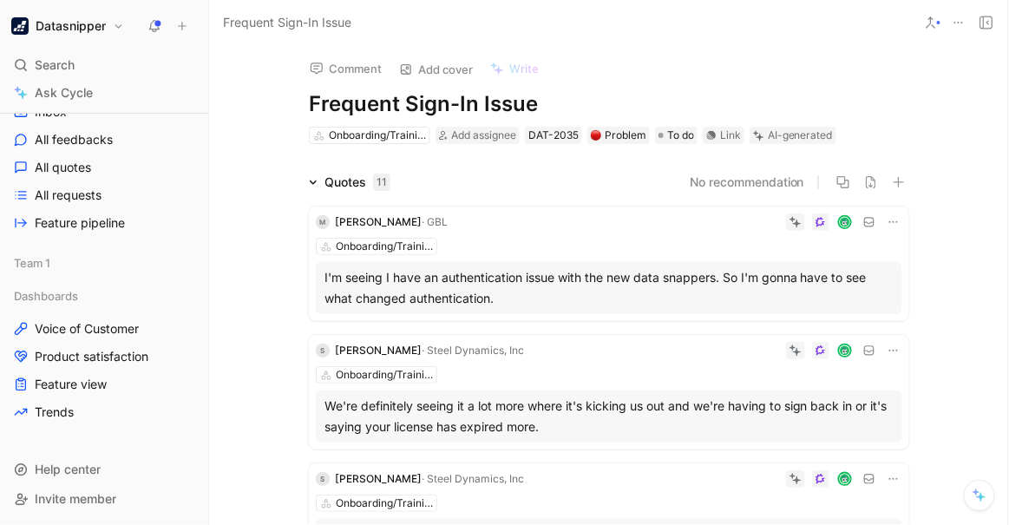
click at [887, 19] on icon at bounding box center [958, 23] width 14 height 14
click at [887, 23] on use at bounding box center [986, 22] width 12 height 12
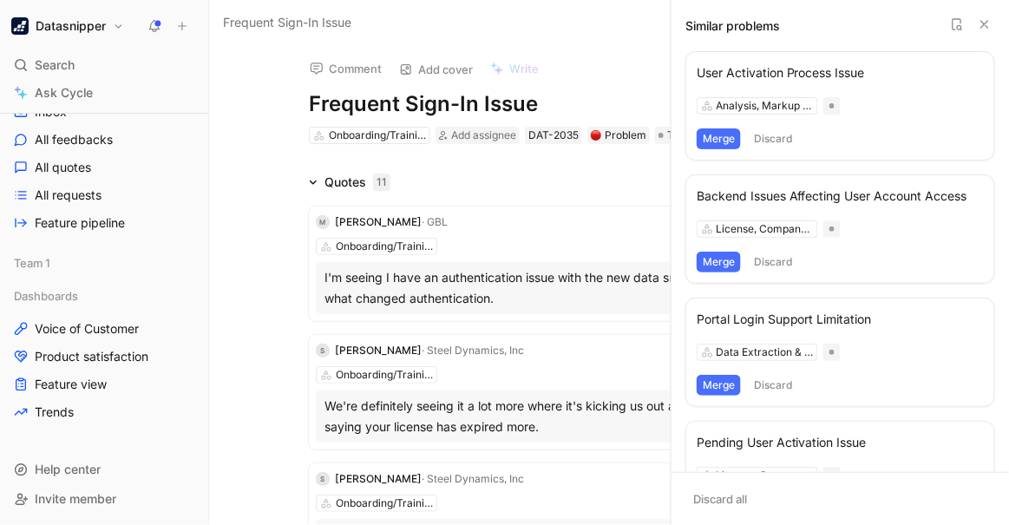
click at [887, 20] on icon at bounding box center [984, 24] width 14 height 14
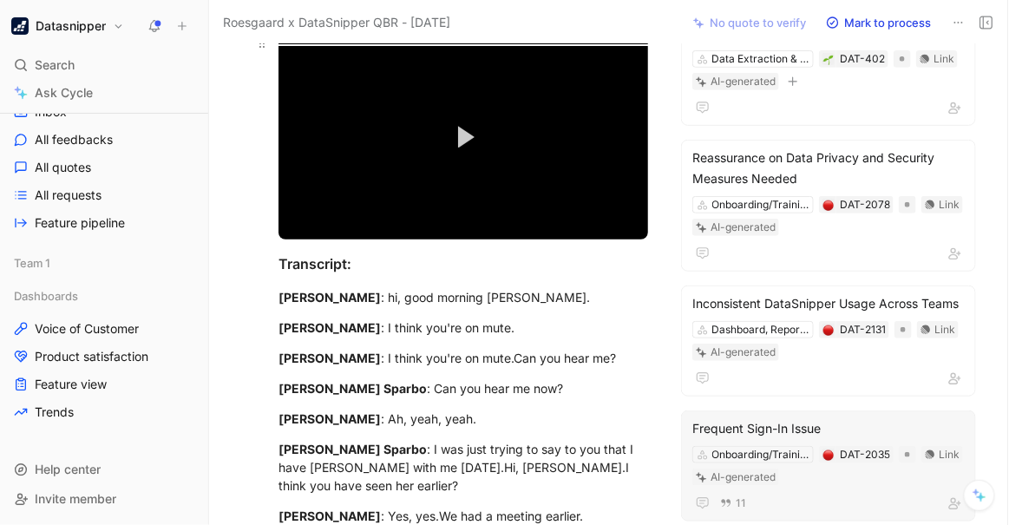
scroll to position [181, 0]
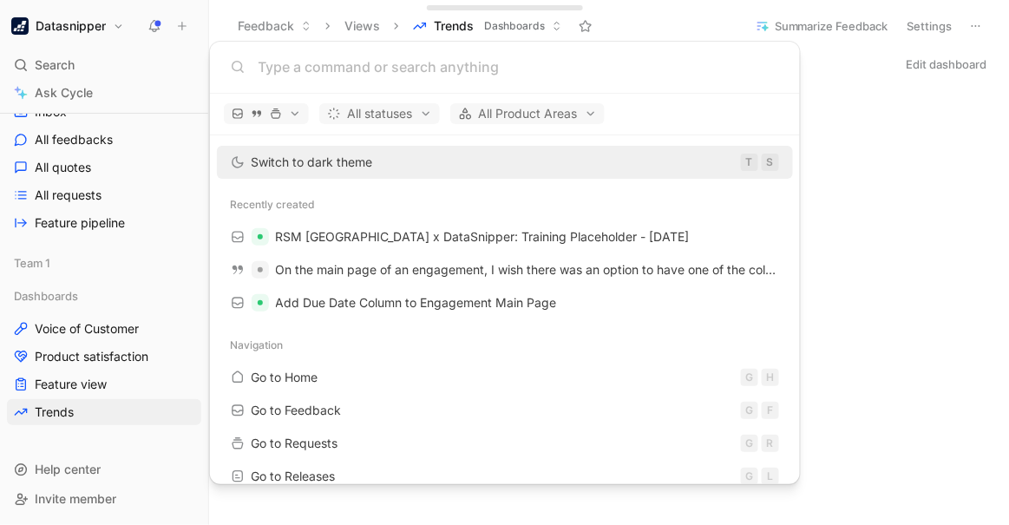
click at [887, 341] on body "Datasnipper Search Ctrl K Ask Cycle Workspace Main section Extraction Feedback …" at bounding box center [504, 262] width 1009 height 525
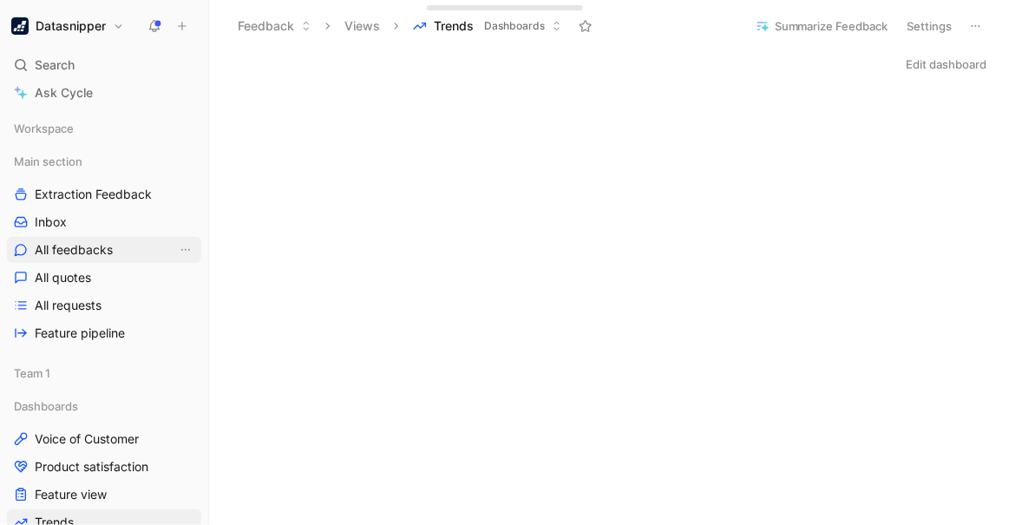
drag, startPoint x: 139, startPoint y: 172, endPoint x: 61, endPoint y: 245, distance: 106.8
click at [61, 245] on span "All feedbacks" at bounding box center [74, 249] width 78 height 17
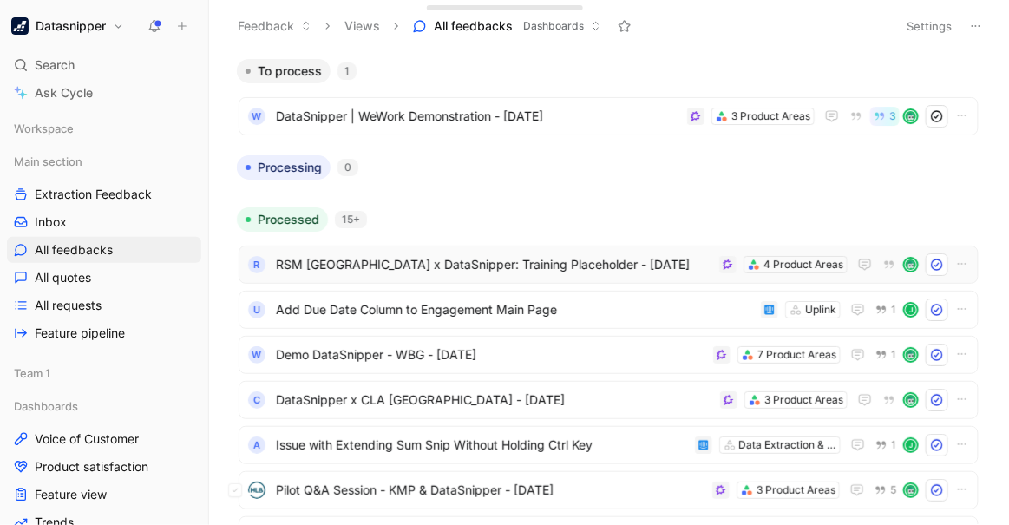
scroll to position [201, 0]
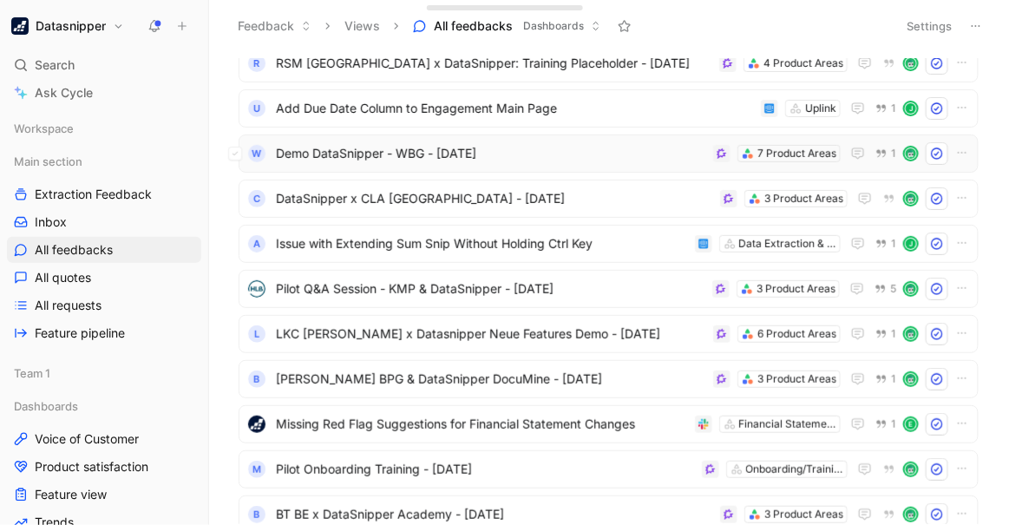
click at [441, 143] on span "Demo DataSnipper - WBG - [DATE]" at bounding box center [491, 153] width 430 height 21
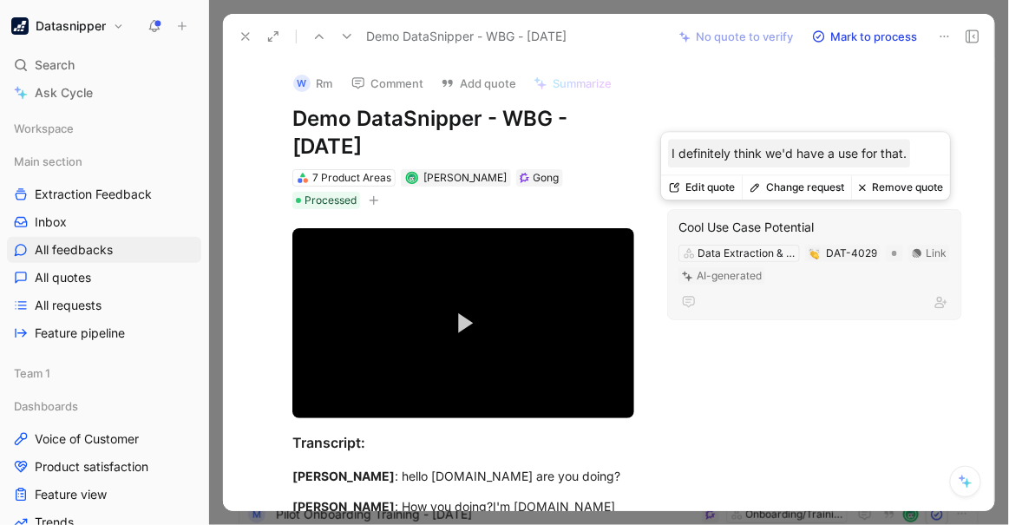
scroll to position [246, 0]
